Goal: Navigation & Orientation: Find specific page/section

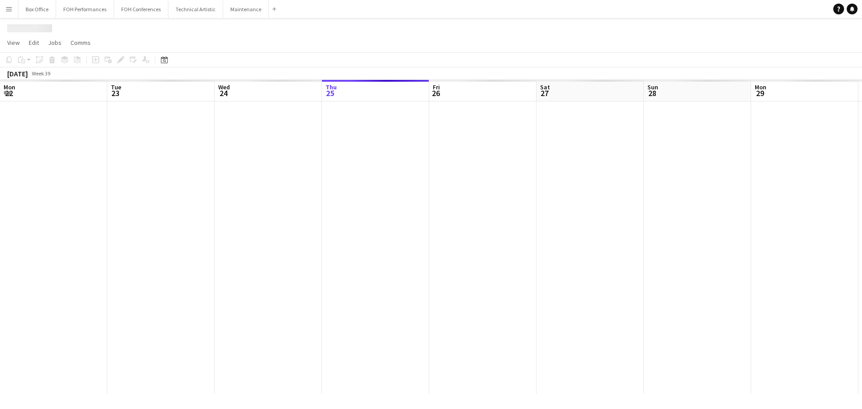
scroll to position [0, 215]
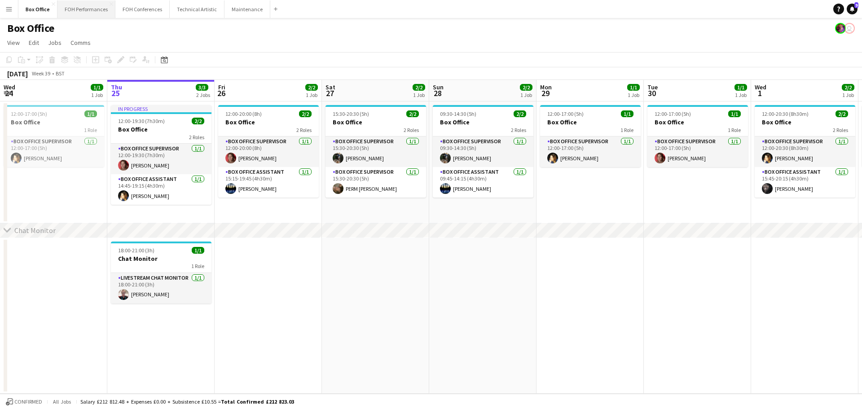
click at [79, 4] on button "FOH Performances Close" at bounding box center [86, 9] width 58 height 18
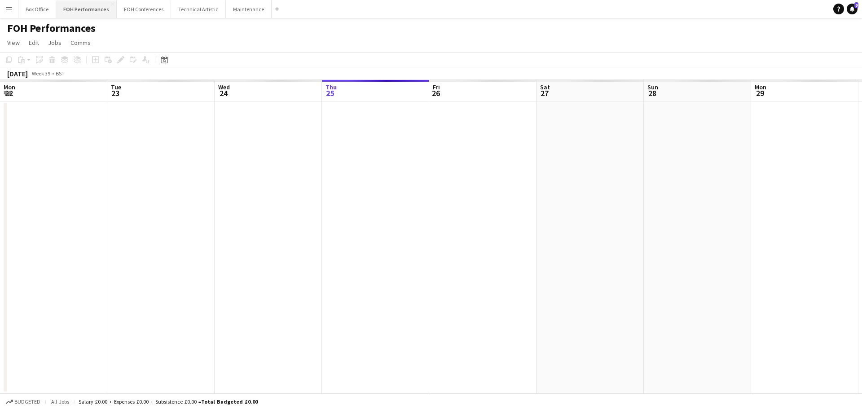
scroll to position [0, 215]
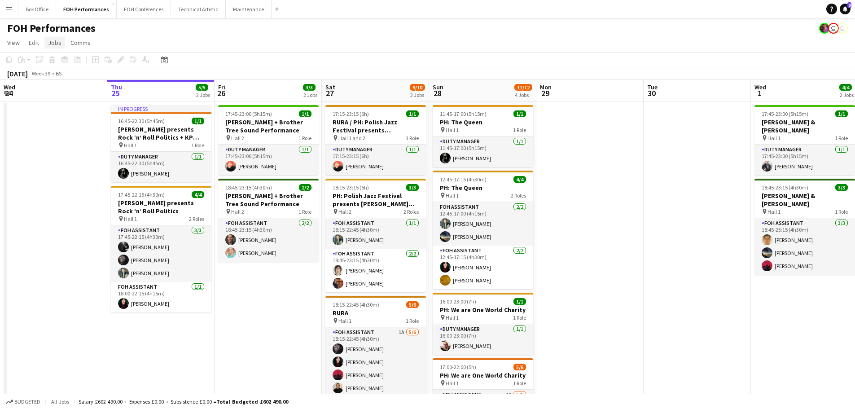
click at [45, 37] on link "Jobs" at bounding box center [54, 43] width 21 height 12
click at [35, 42] on span "Edit" at bounding box center [34, 43] width 10 height 8
click at [56, 124] on div "Copy Ctrl+C Paste Without Crew Ctrl+V With Crew Ctrl+Shift+V Paste as linked jo…" at bounding box center [58, 91] width 65 height 76
click at [13, 41] on span "View" at bounding box center [13, 43] width 13 height 8
click at [45, 44] on link "Jobs" at bounding box center [54, 43] width 21 height 12
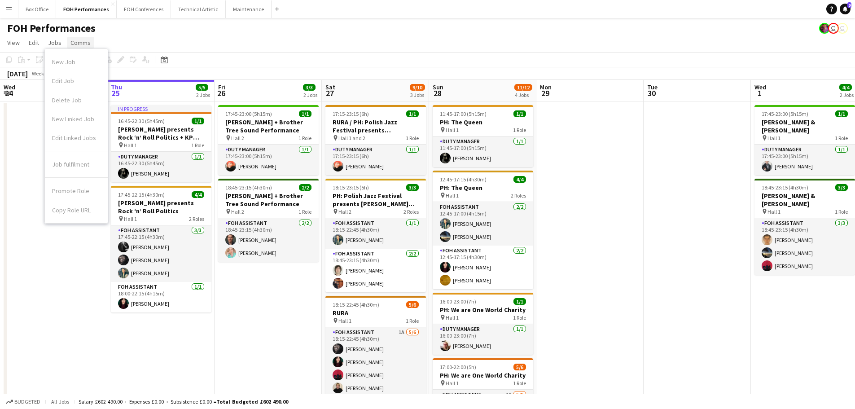
click at [78, 38] on link "Comms" at bounding box center [80, 43] width 27 height 12
click at [26, 39] on link "Edit" at bounding box center [34, 43] width 18 height 12
click at [9, 8] on app-icon "Menu" at bounding box center [8, 8] width 7 height 7
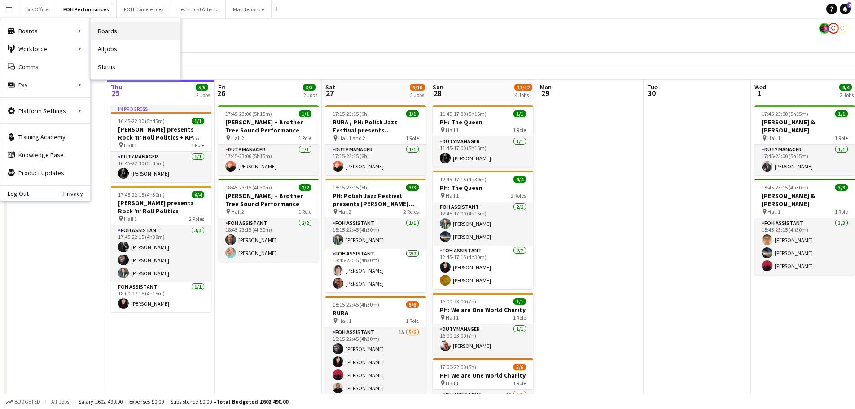
click at [102, 31] on link "Boards" at bounding box center [136, 31] width 90 height 18
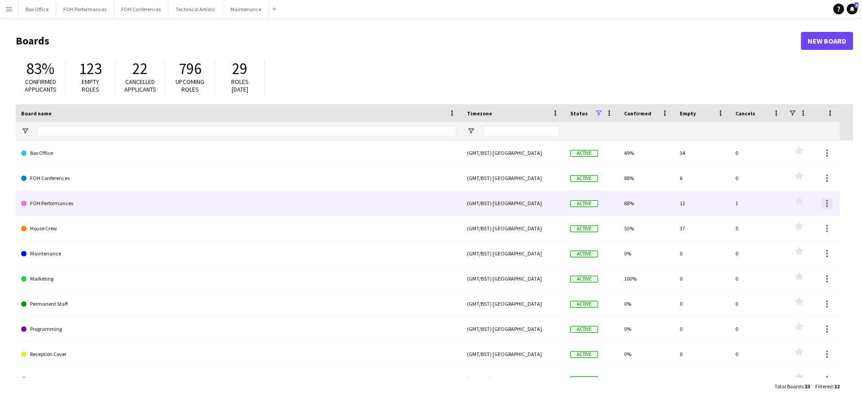
click at [825, 203] on div at bounding box center [826, 203] width 11 height 11
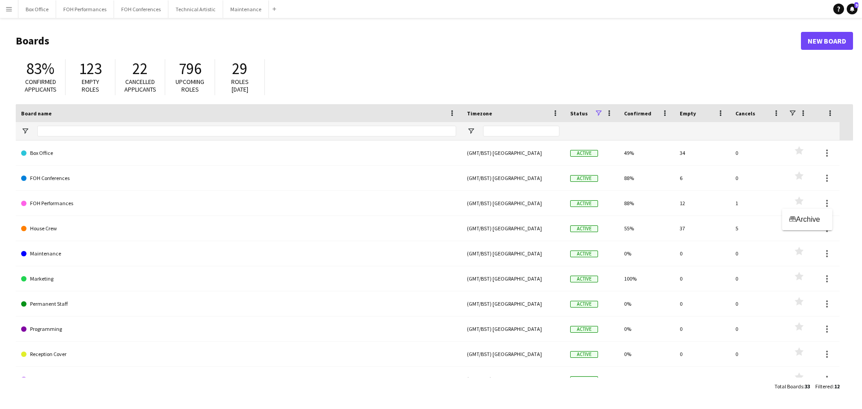
click at [825, 179] on div at bounding box center [431, 204] width 862 height 409
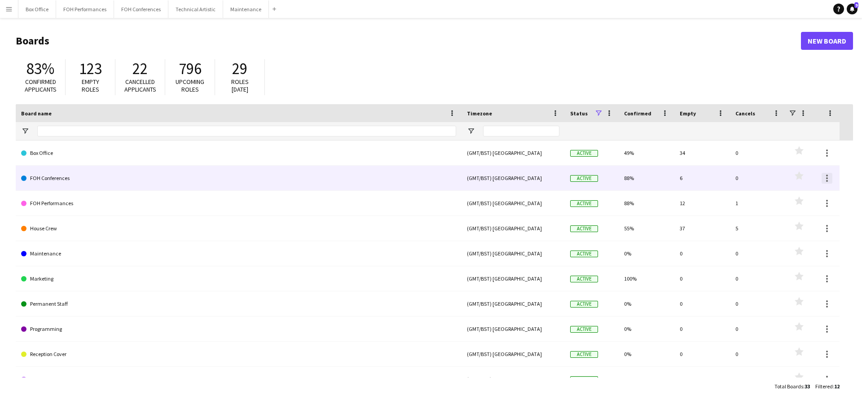
click at [826, 176] on div at bounding box center [826, 178] width 11 height 11
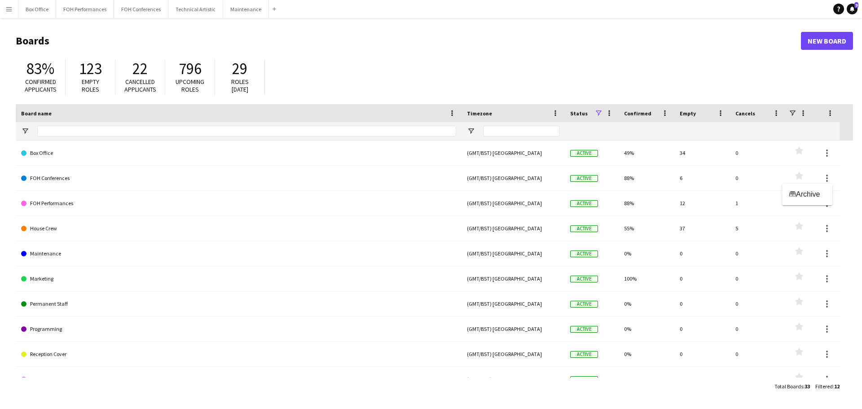
click at [538, 55] on div at bounding box center [431, 204] width 862 height 409
